Goal: Information Seeking & Learning: Learn about a topic

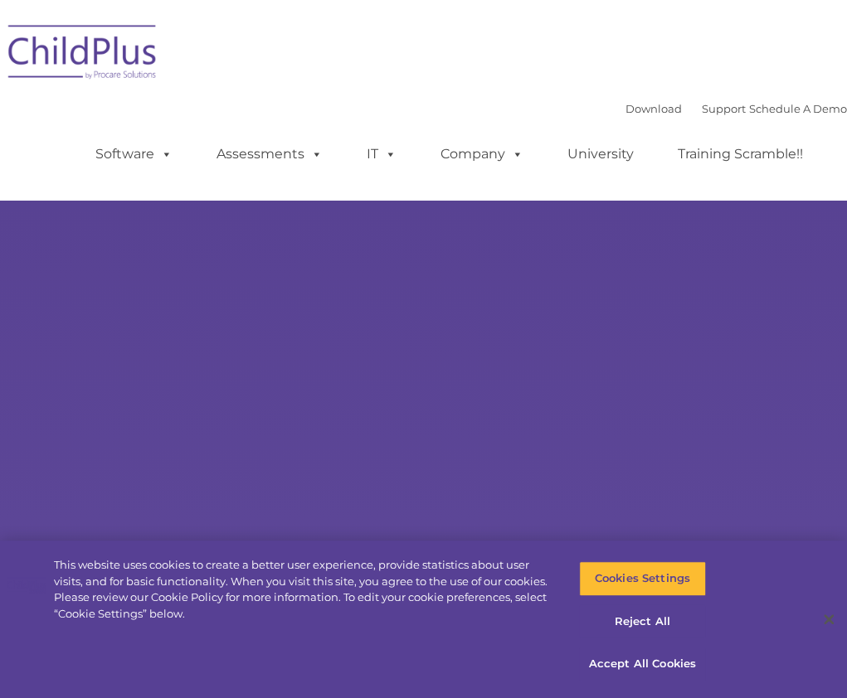
select select "MEDIUM"
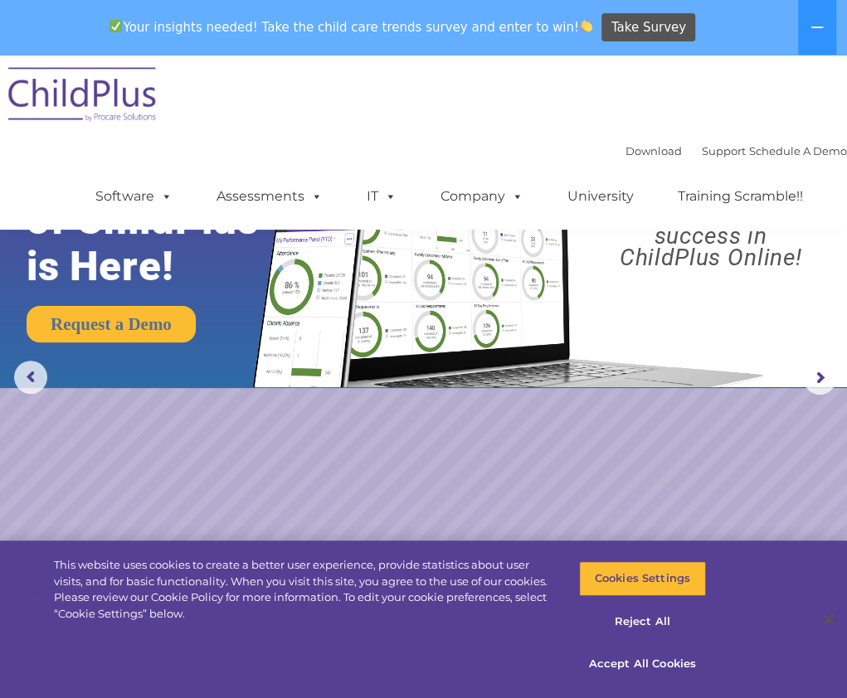
click at [786, 142] on div "Download Support | Schedule A Demo " at bounding box center [735, 151] width 221 height 25
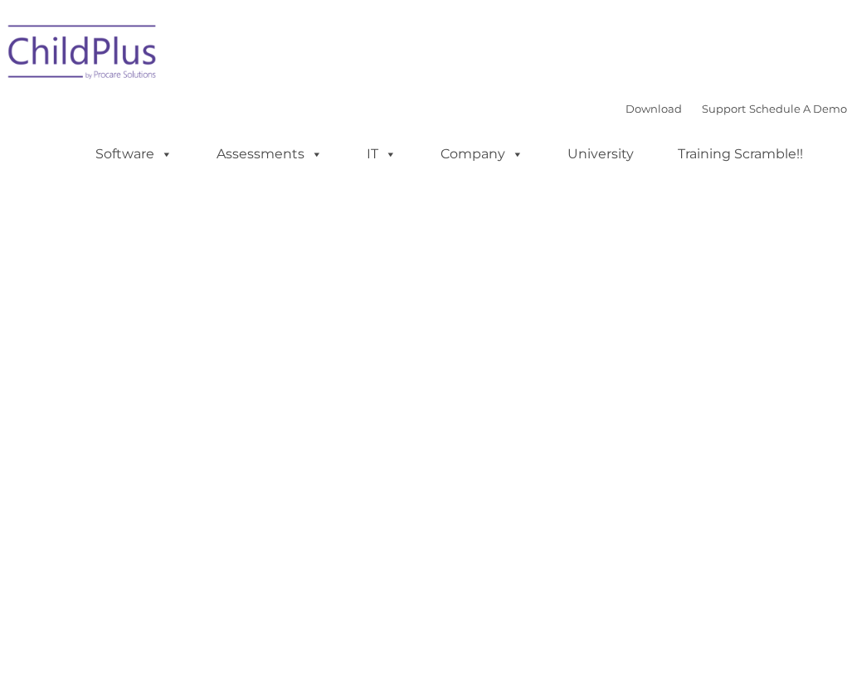
type input ""
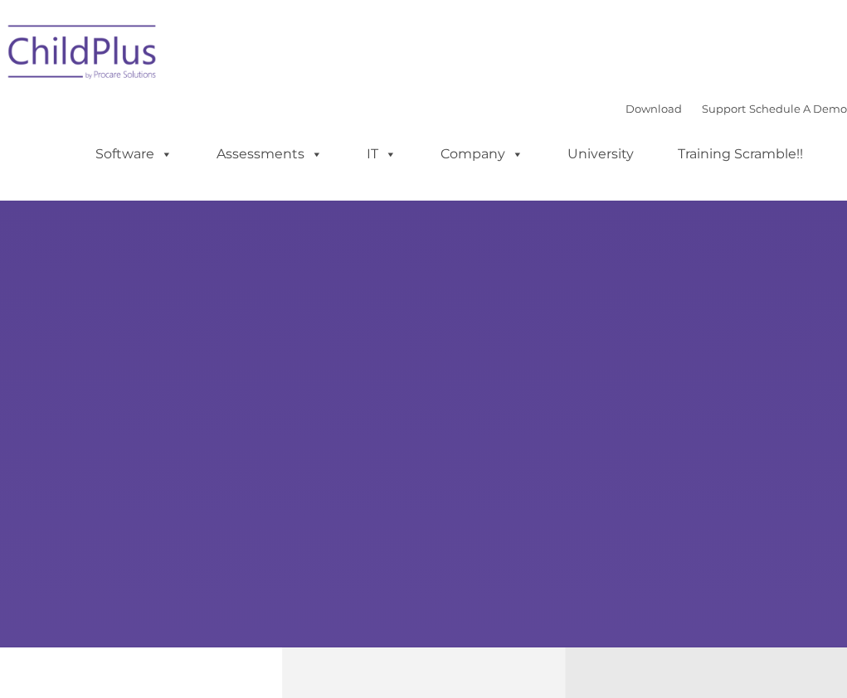
select select "MEDIUM"
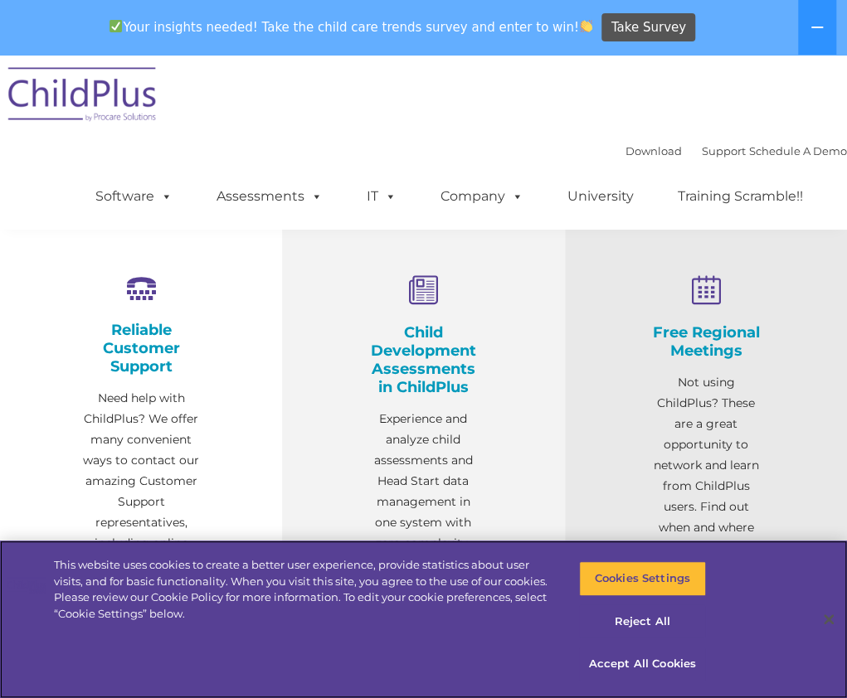
scroll to position [528, 0]
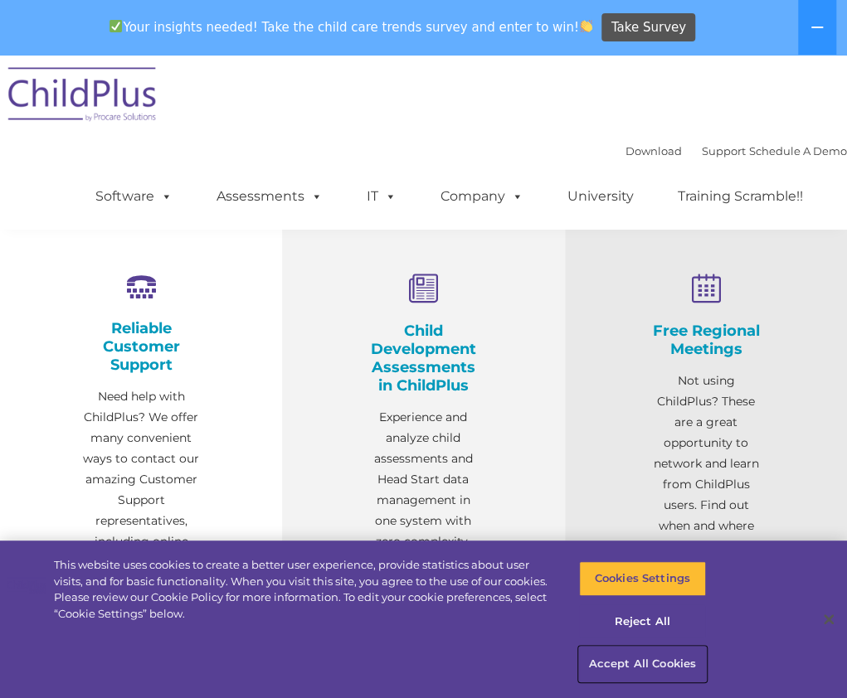
click at [666, 657] on button "Accept All Cookies" at bounding box center [642, 664] width 127 height 35
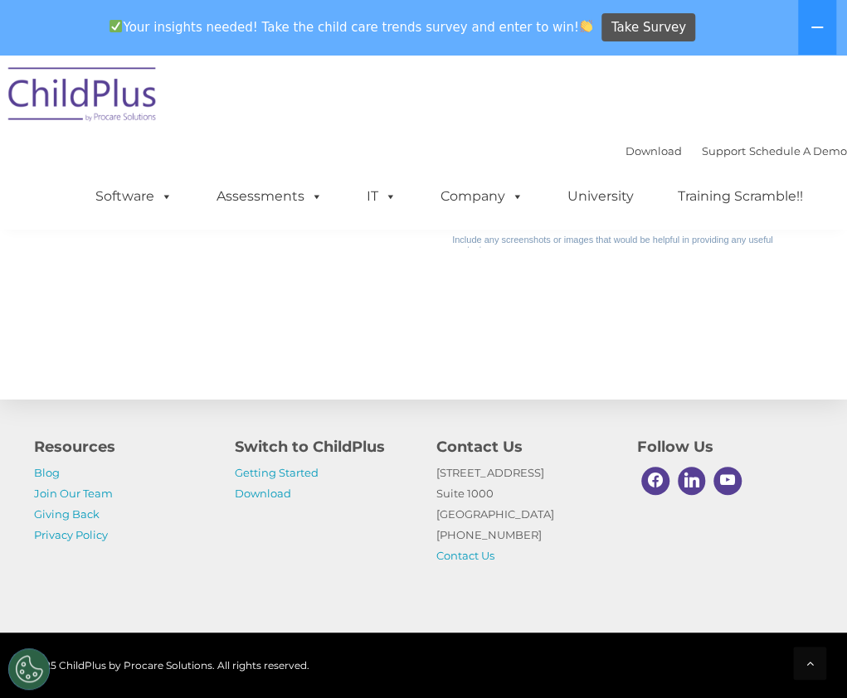
scroll to position [1916, 0]
click at [305, 475] on link "Getting Started" at bounding box center [277, 472] width 84 height 13
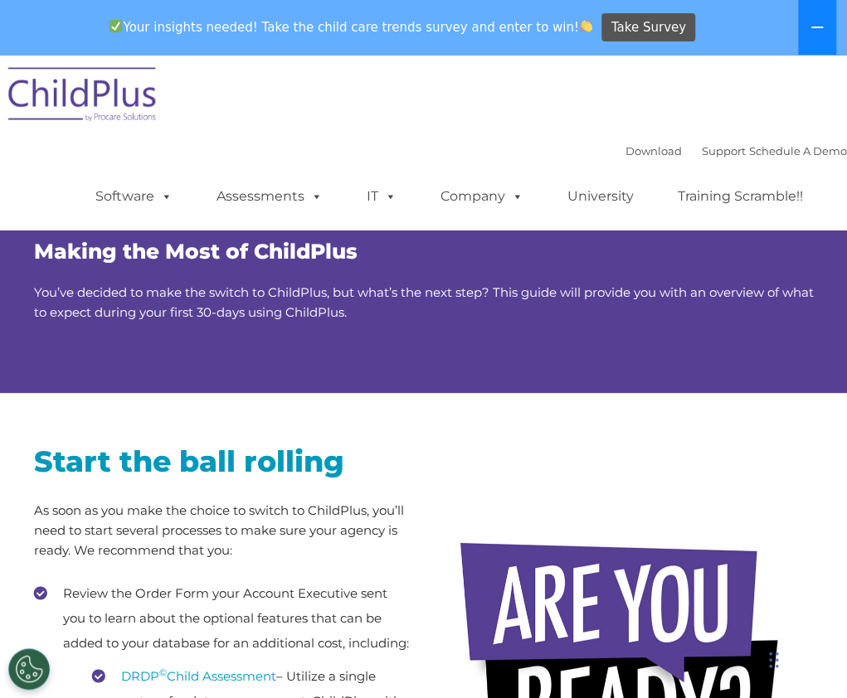
click at [830, 31] on button at bounding box center [817, 27] width 38 height 55
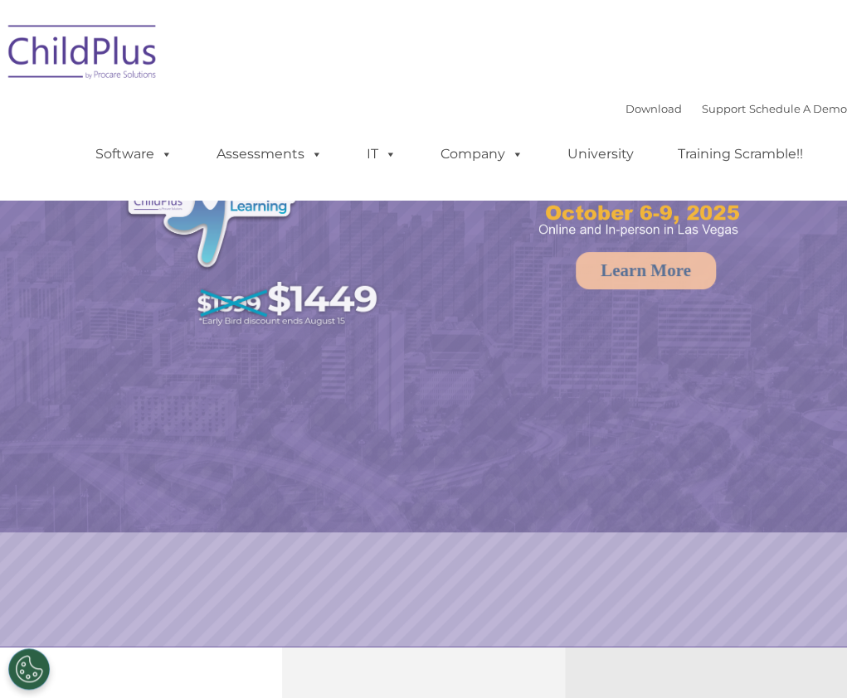
select select "MEDIUM"
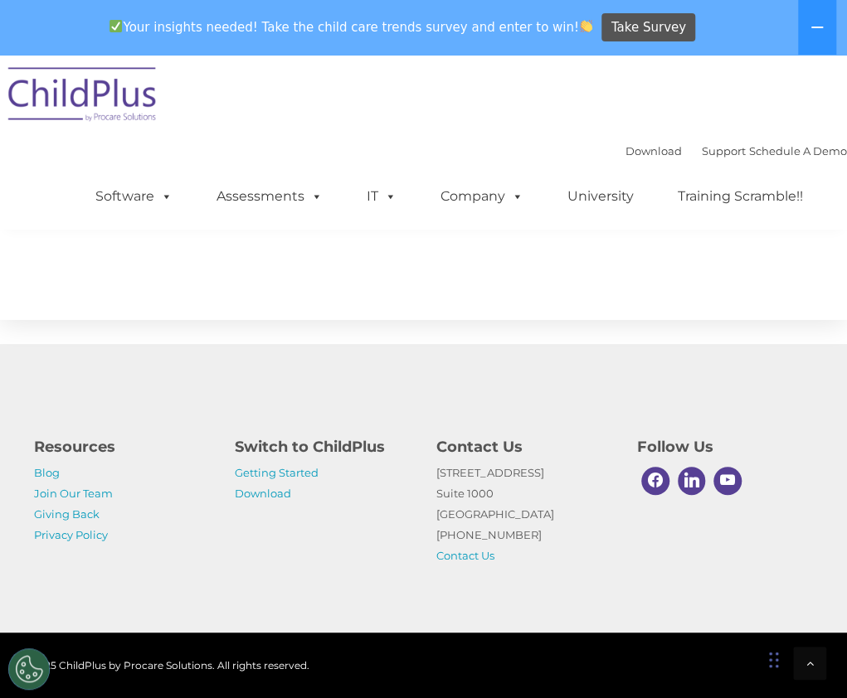
scroll to position [1996, 0]
click at [829, 27] on button at bounding box center [817, 27] width 38 height 55
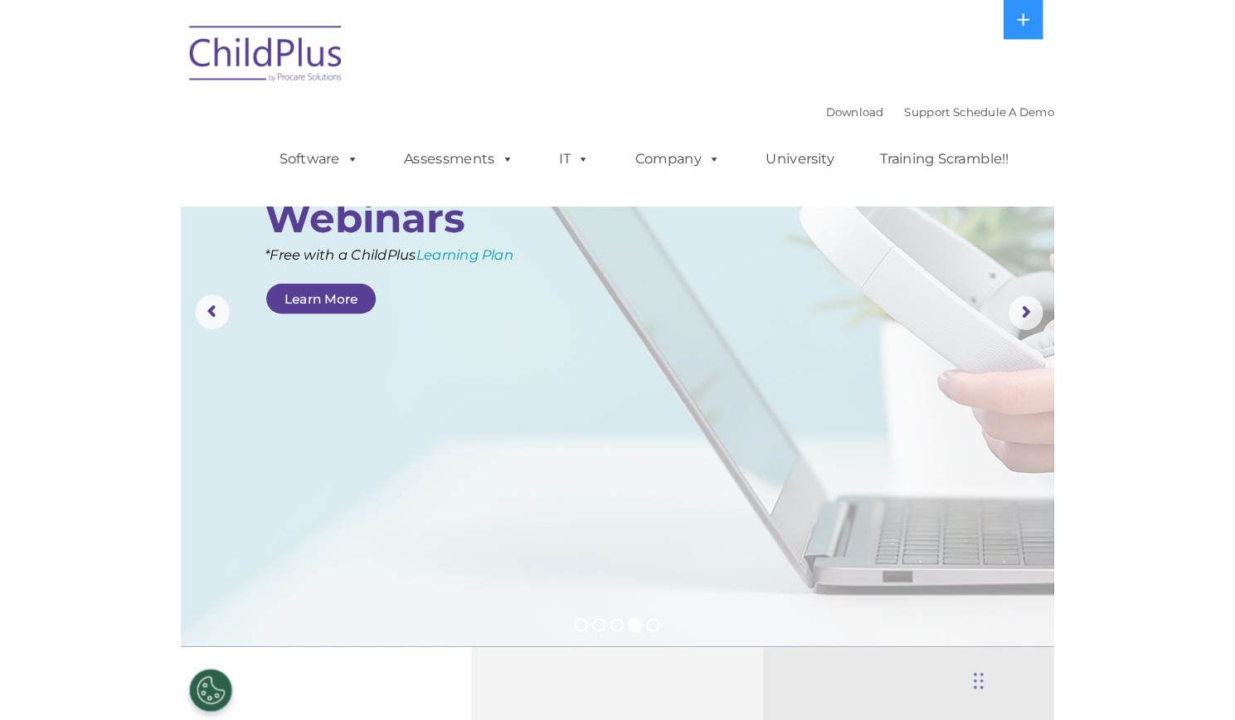
scroll to position [27, 0]
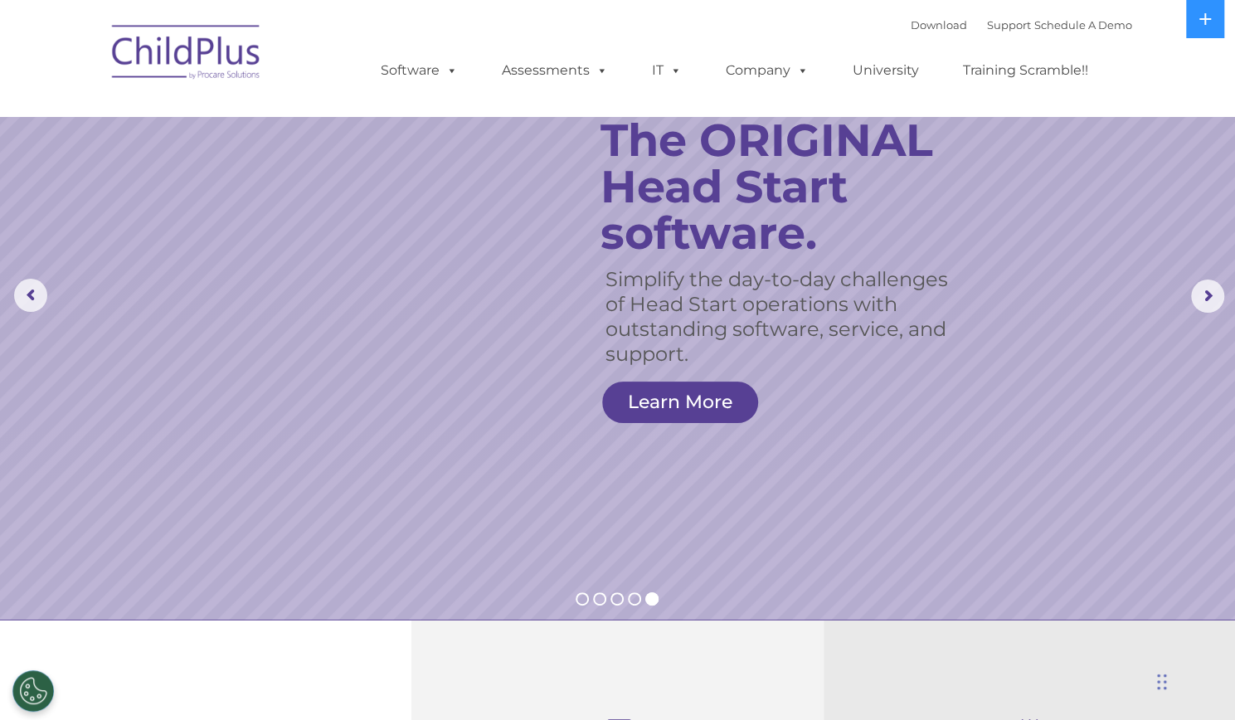
click at [718, 391] on link "Learn More" at bounding box center [680, 402] width 156 height 41
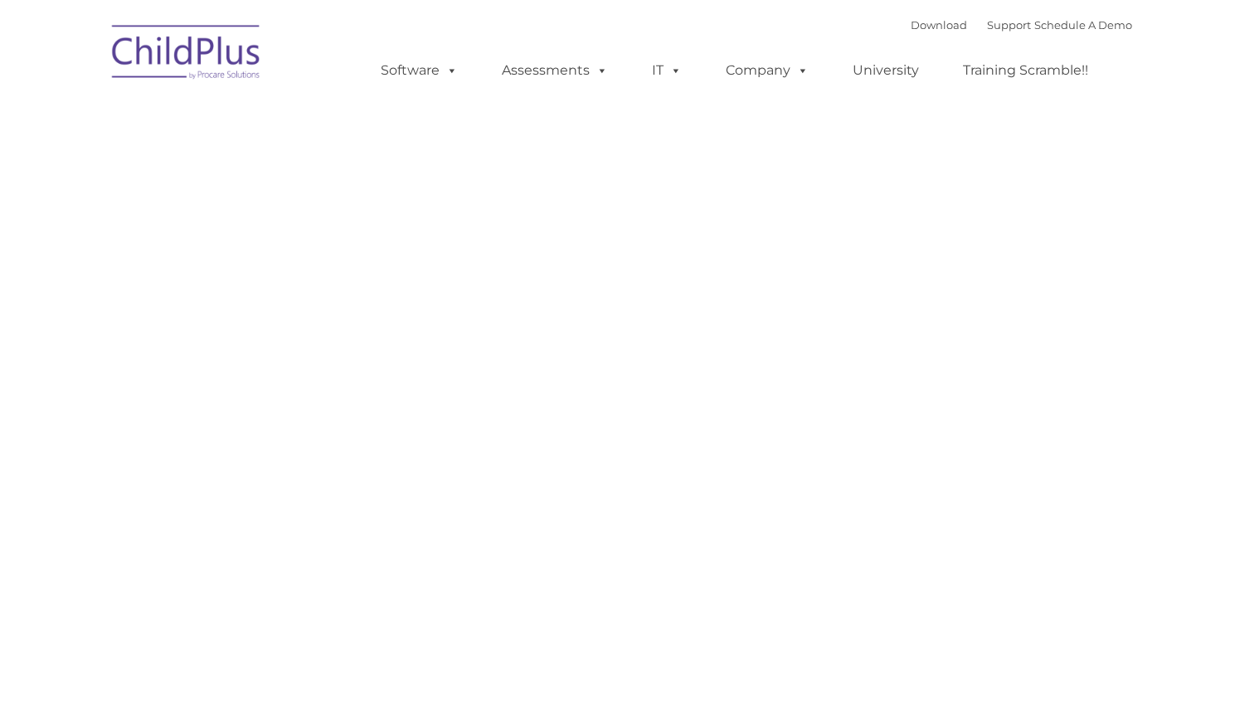
type input ""
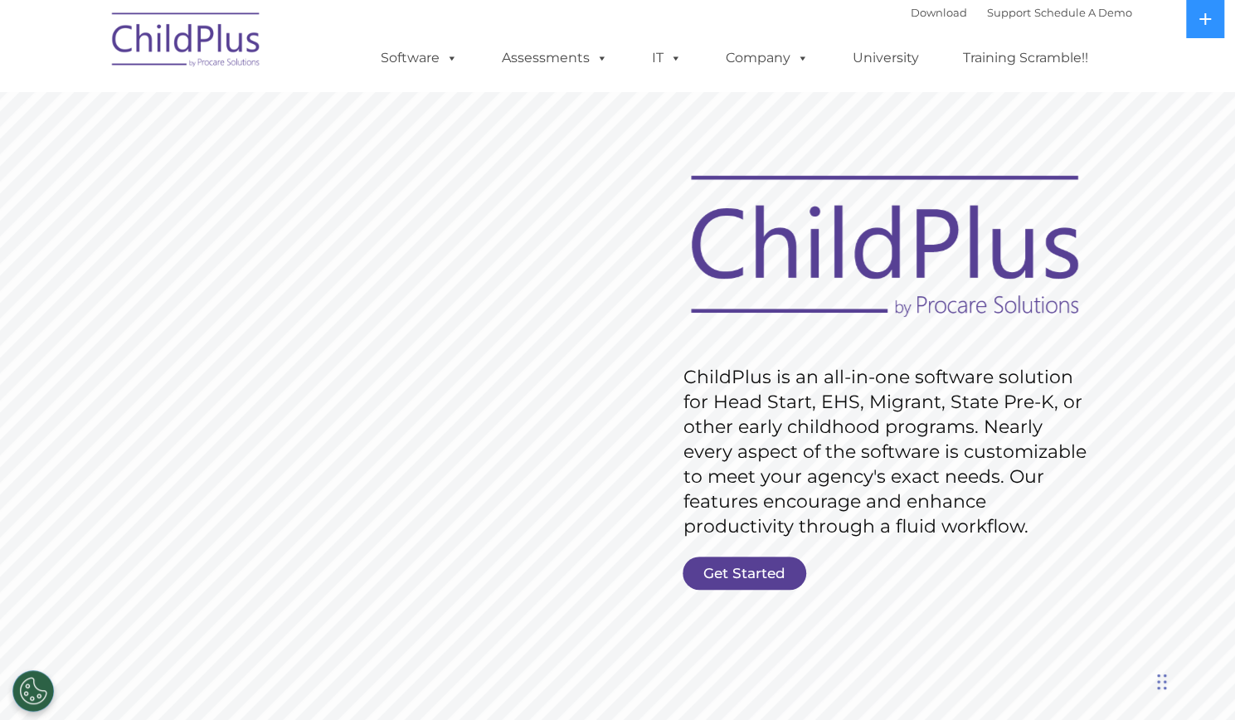
scroll to position [4, 0]
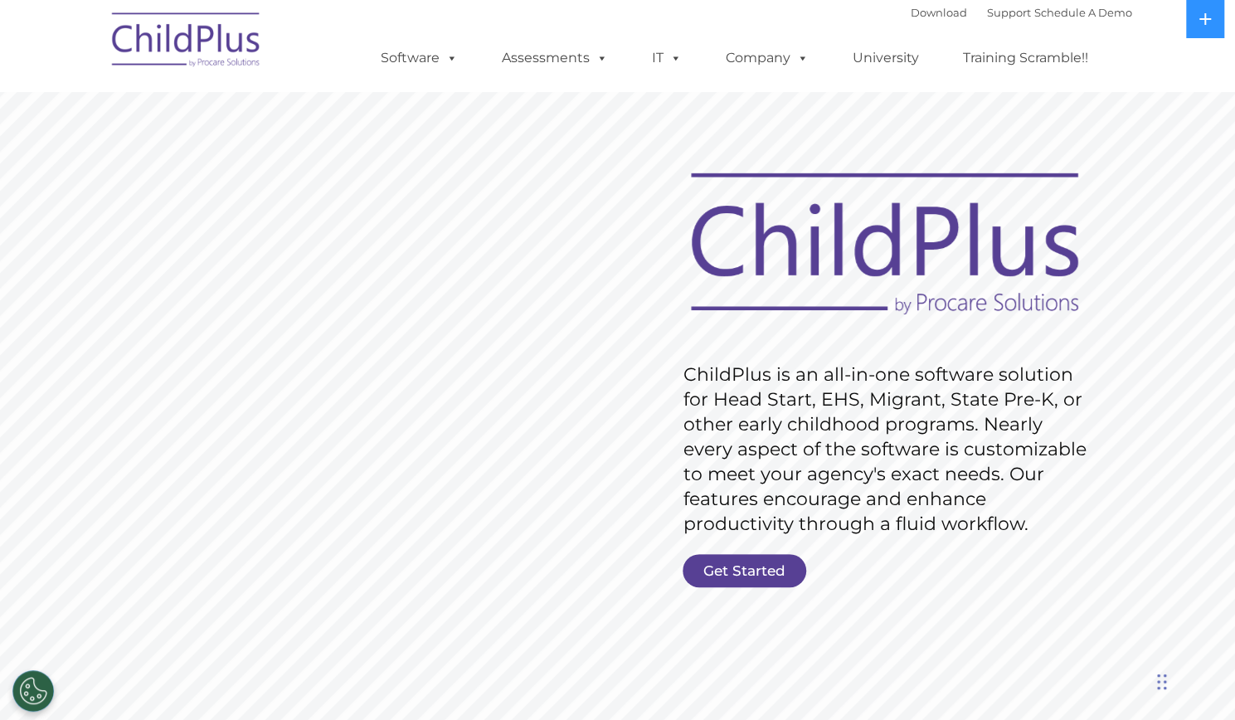
click at [746, 579] on link "Get Started" at bounding box center [745, 570] width 124 height 33
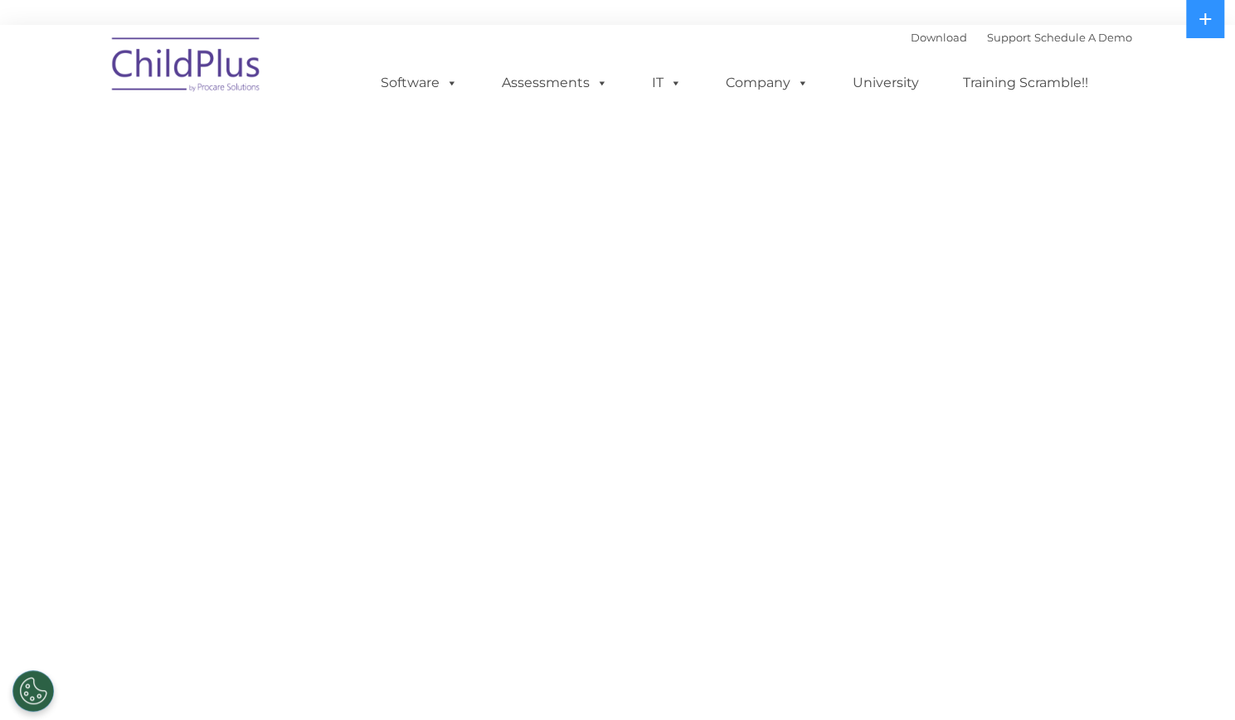
select select "MEDIUM"
